Goal: Task Accomplishment & Management: Manage account settings

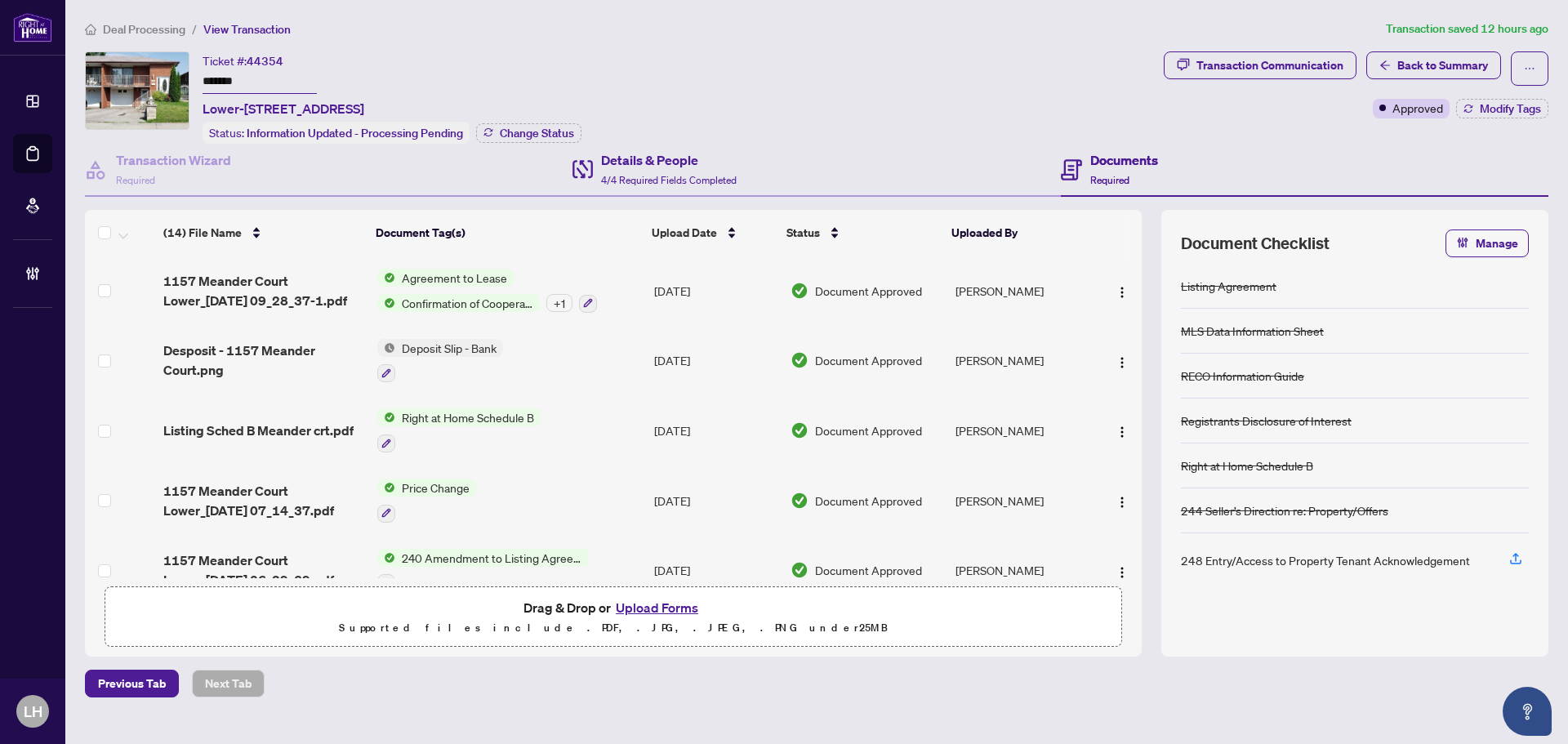
click at [750, 179] on div "Details & People 4/4 Required Fields Completed" at bounding box center [816, 170] width 487 height 53
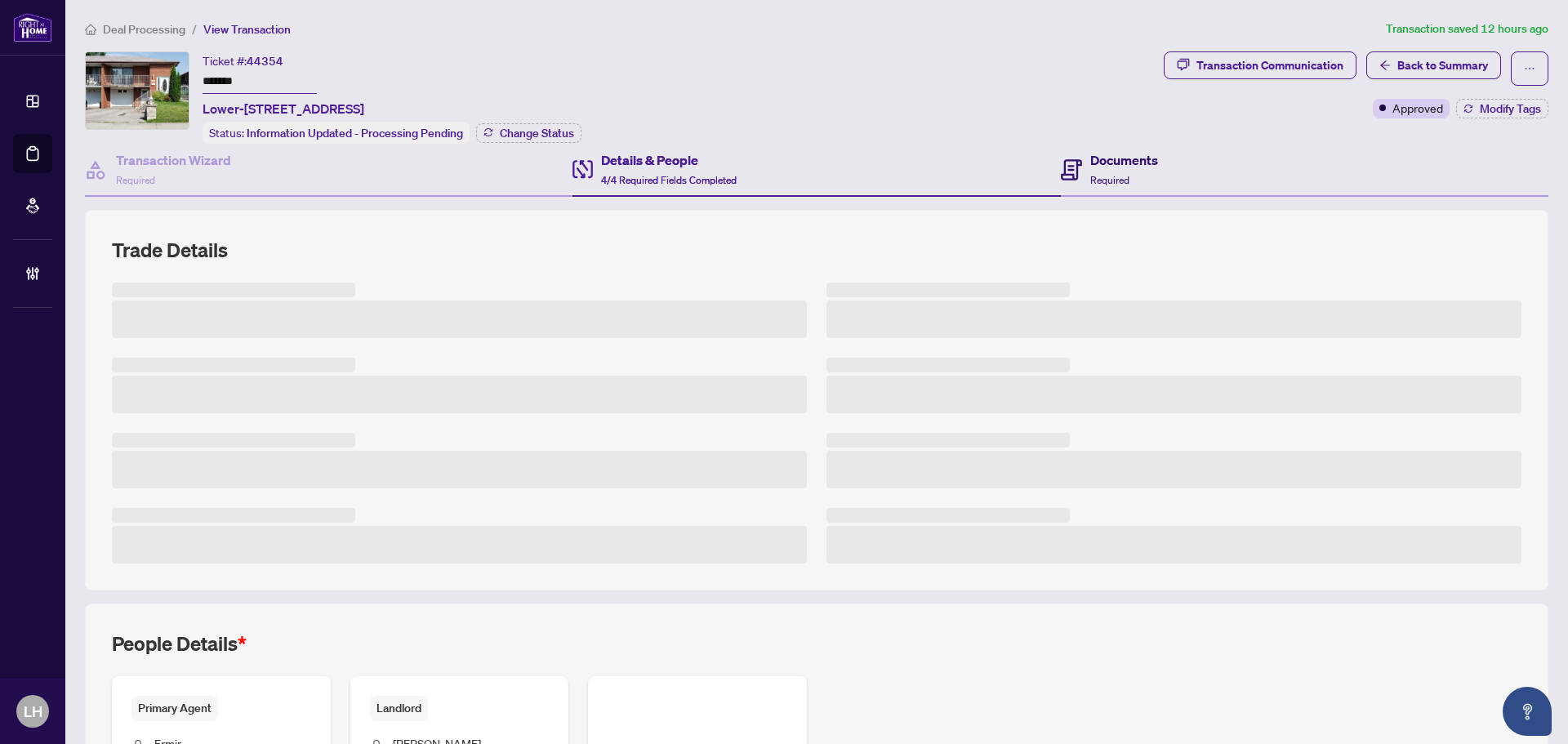
click at [1099, 174] on span "Required" at bounding box center [1109, 179] width 39 height 13
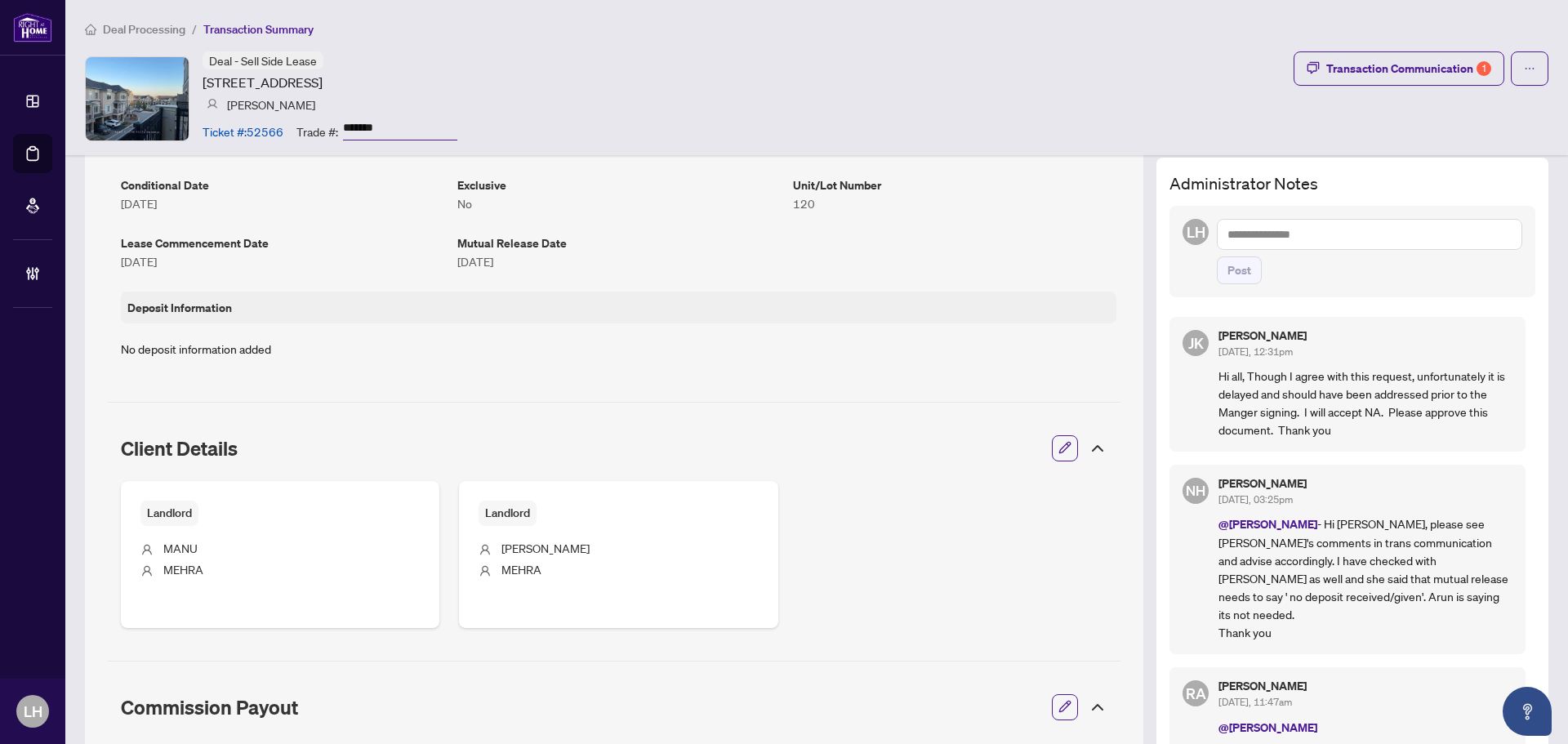
scroll to position [244, 0]
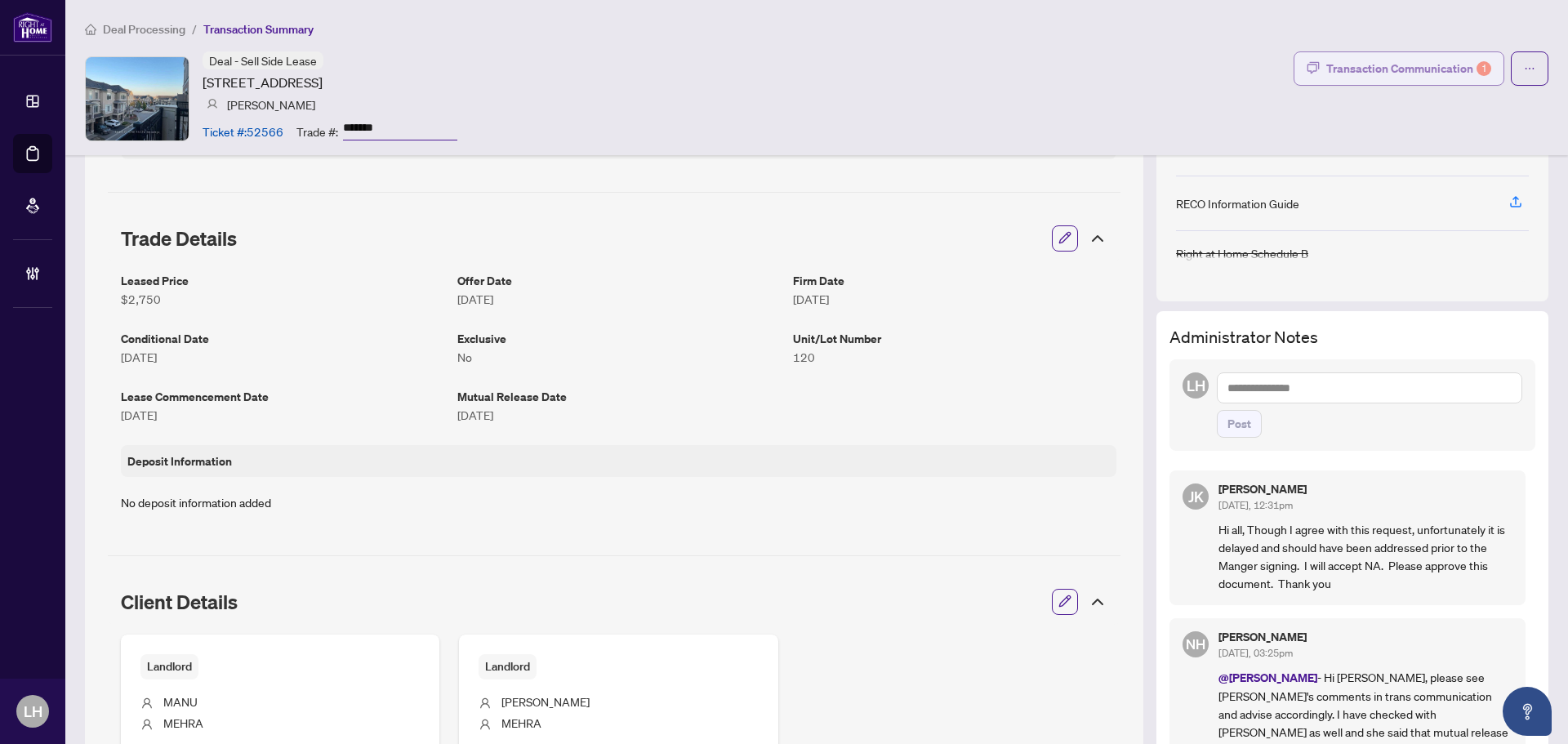
click at [1404, 61] on div "Transaction Communication 1" at bounding box center [1409, 68] width 165 height 26
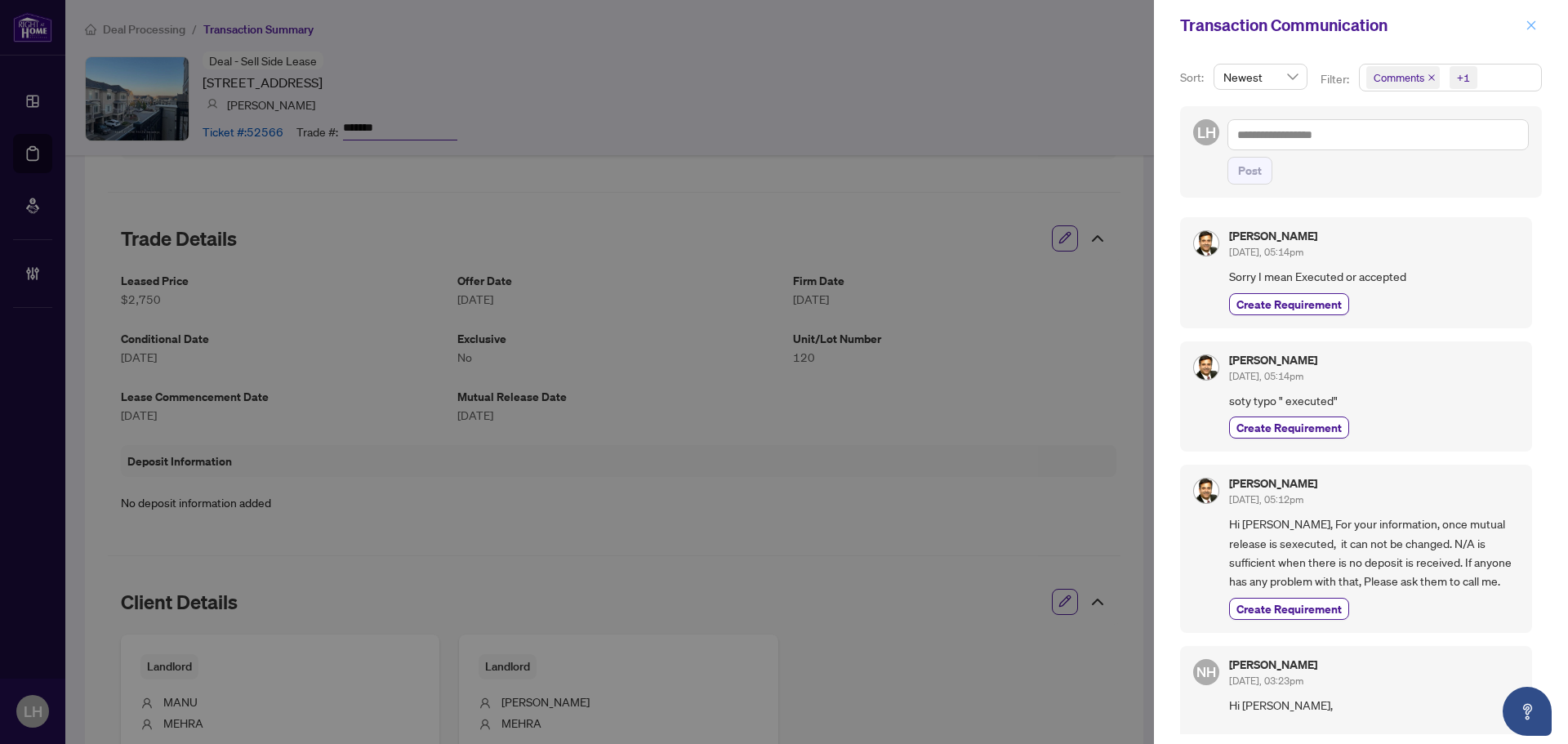
click at [1528, 24] on icon "close" at bounding box center [1531, 25] width 12 height 12
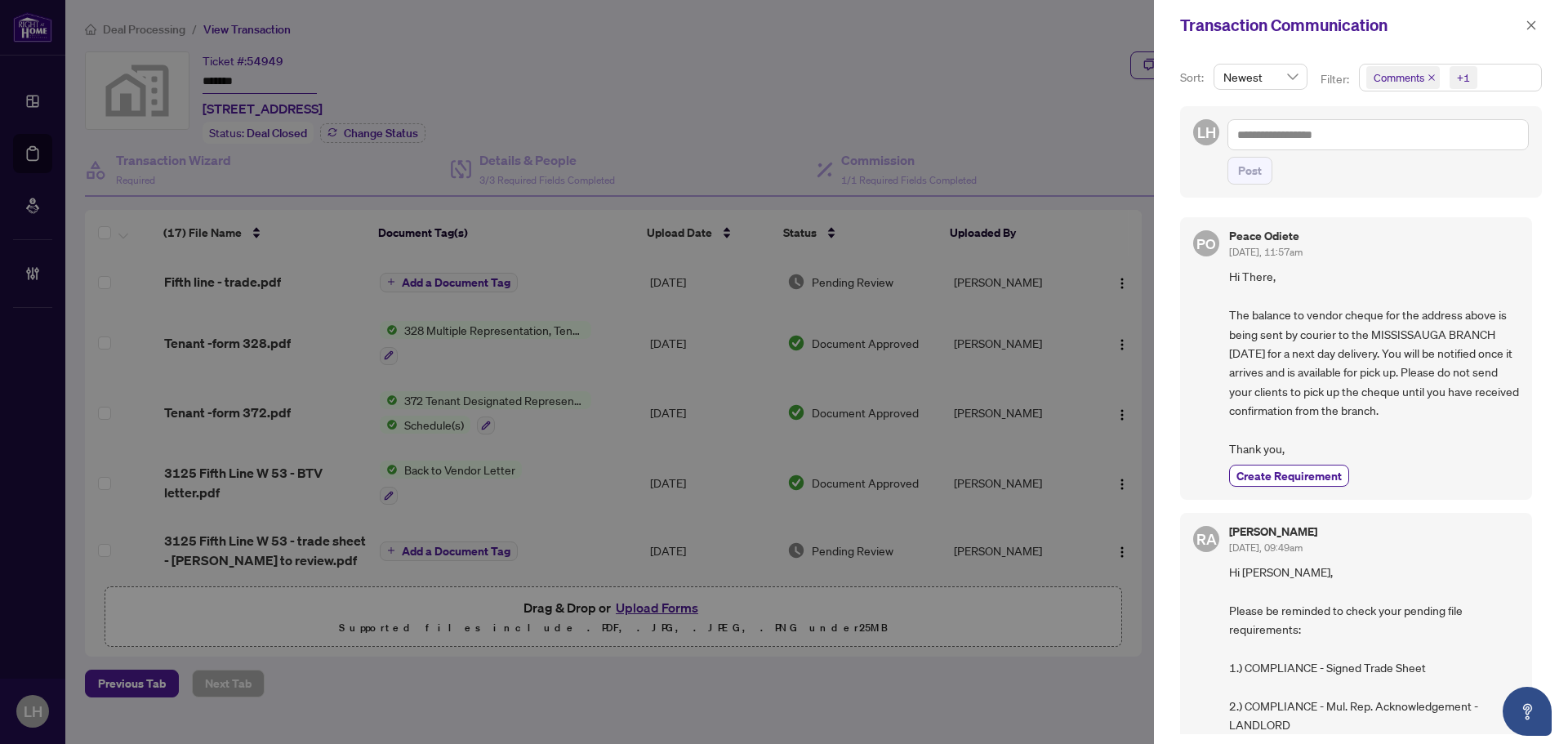
scroll to position [653, 0]
